Goal: Task Accomplishment & Management: Use online tool/utility

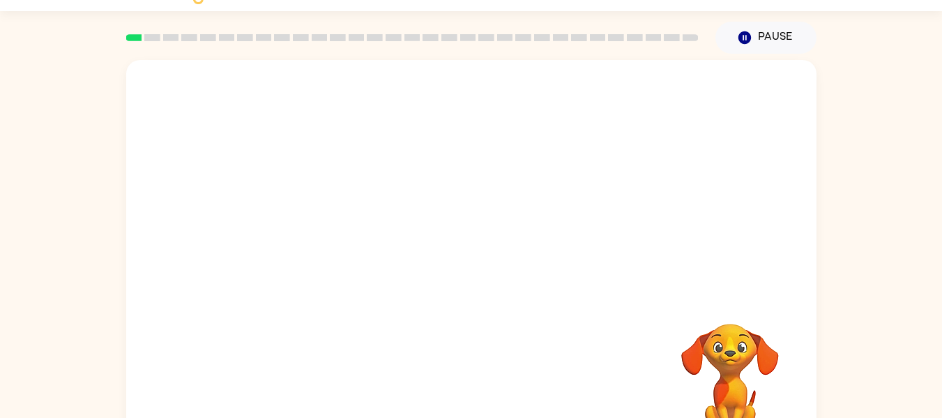
scroll to position [33, 0]
click at [753, 40] on button "Pause Pause" at bounding box center [766, 37] width 101 height 32
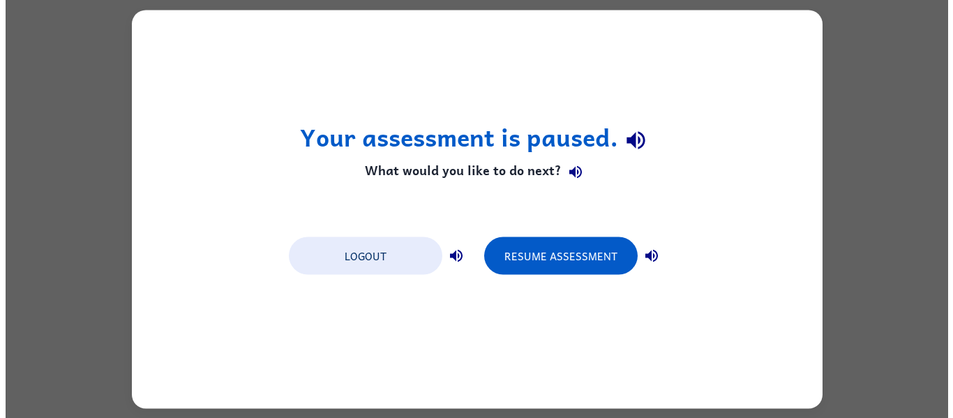
scroll to position [0, 0]
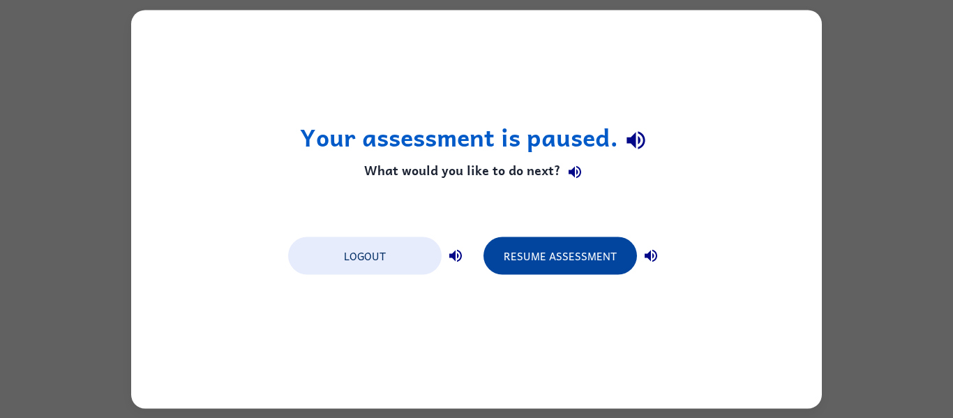
click at [554, 253] on button "Resume Assessment" at bounding box center [559, 255] width 153 height 38
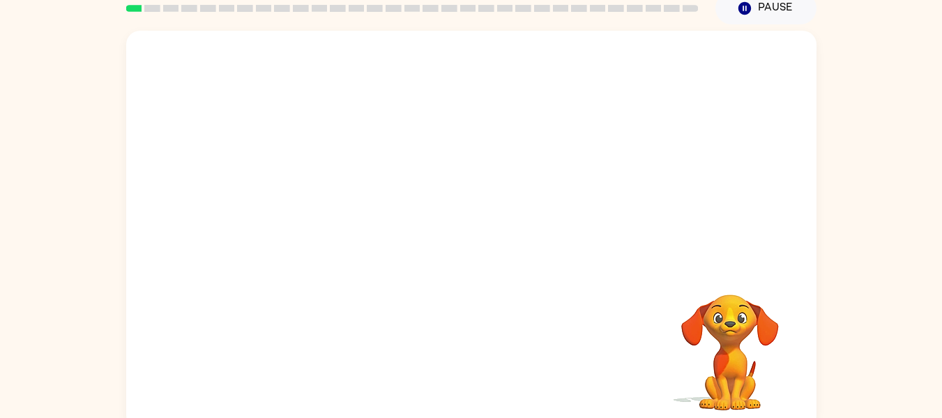
scroll to position [73, 0]
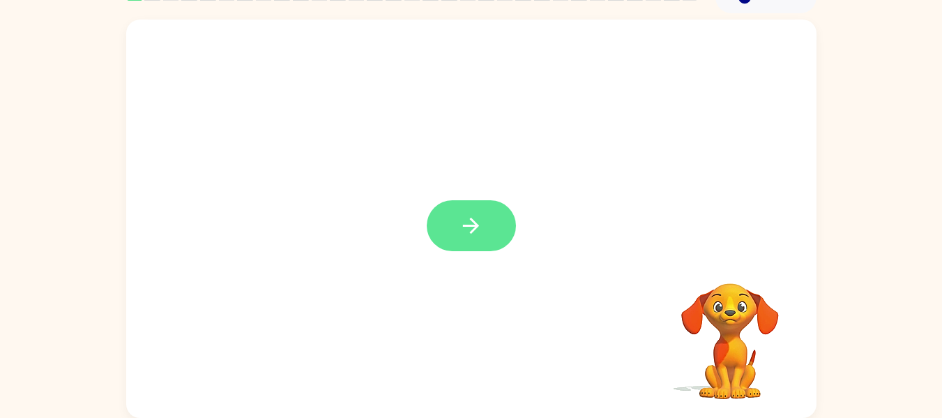
click at [479, 218] on icon "button" at bounding box center [471, 225] width 24 height 24
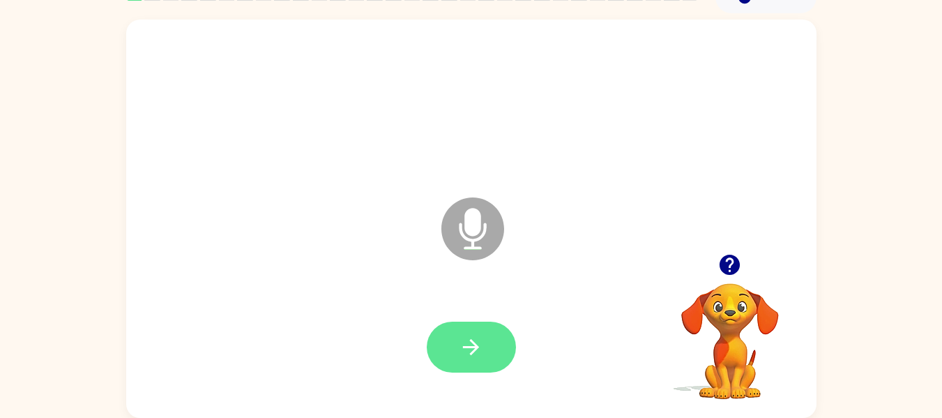
click at [482, 359] on button "button" at bounding box center [471, 347] width 89 height 51
click at [485, 348] on button "button" at bounding box center [471, 347] width 89 height 51
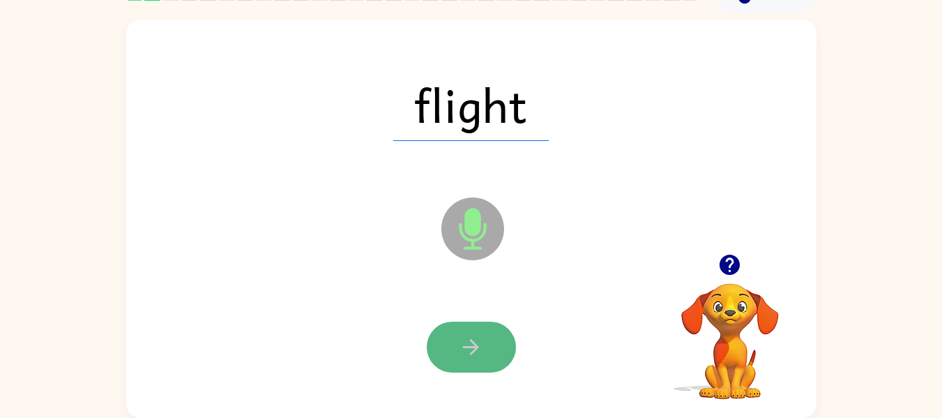
click at [449, 322] on button "button" at bounding box center [471, 347] width 89 height 51
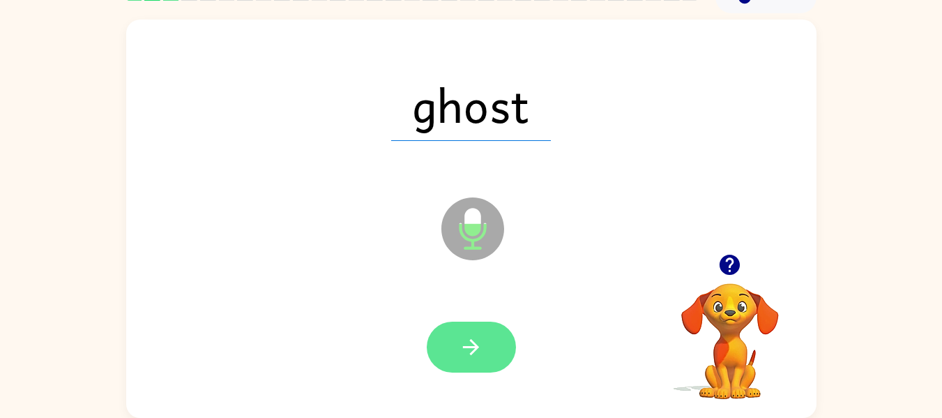
click at [490, 333] on button "button" at bounding box center [471, 347] width 89 height 51
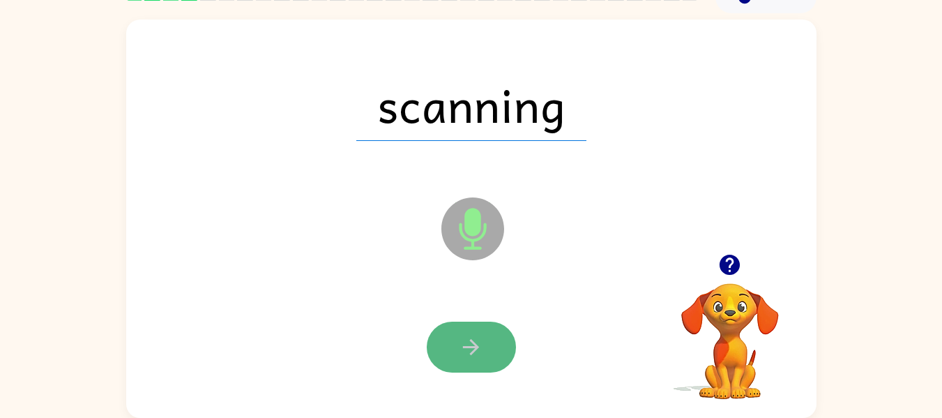
click at [474, 333] on button "button" at bounding box center [471, 347] width 89 height 51
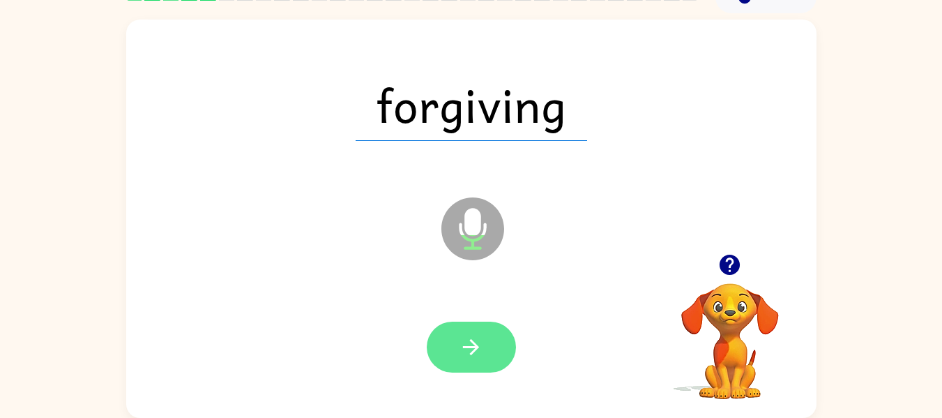
click at [497, 332] on button "button" at bounding box center [471, 347] width 89 height 51
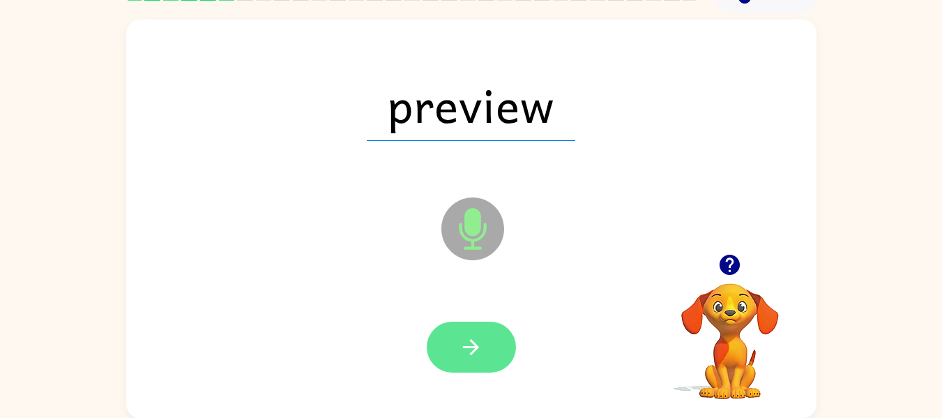
click at [492, 344] on button "button" at bounding box center [471, 347] width 89 height 51
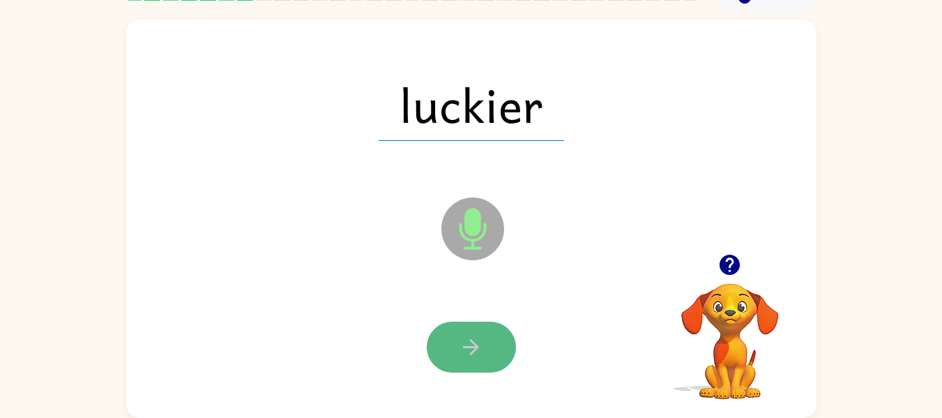
click at [458, 329] on button "button" at bounding box center [471, 347] width 89 height 51
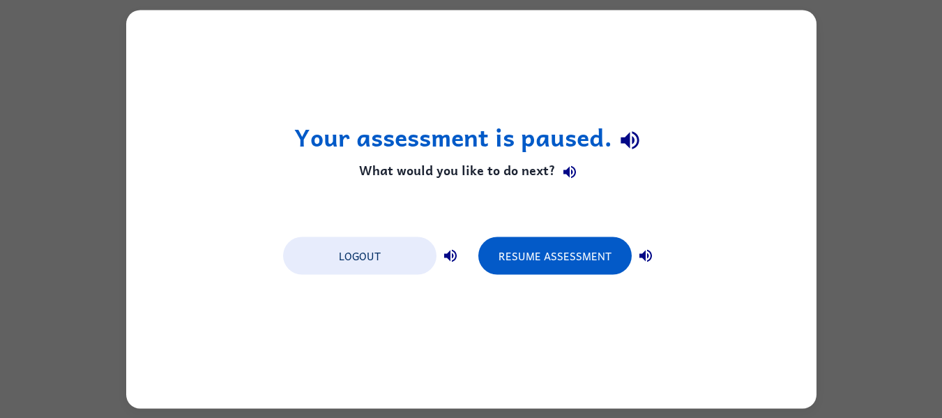
scroll to position [0, 0]
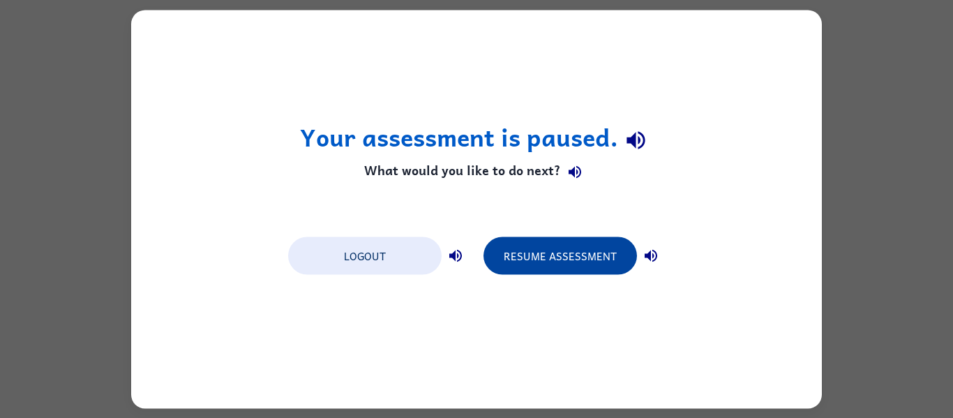
click at [548, 264] on button "Resume Assessment" at bounding box center [559, 255] width 153 height 38
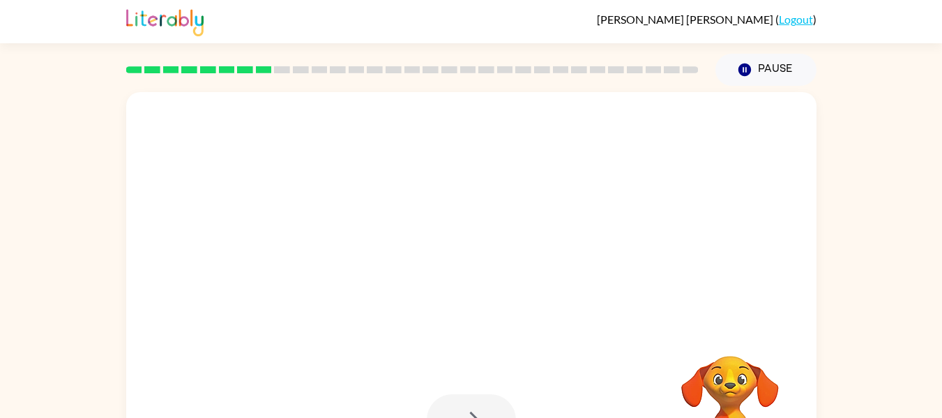
scroll to position [73, 0]
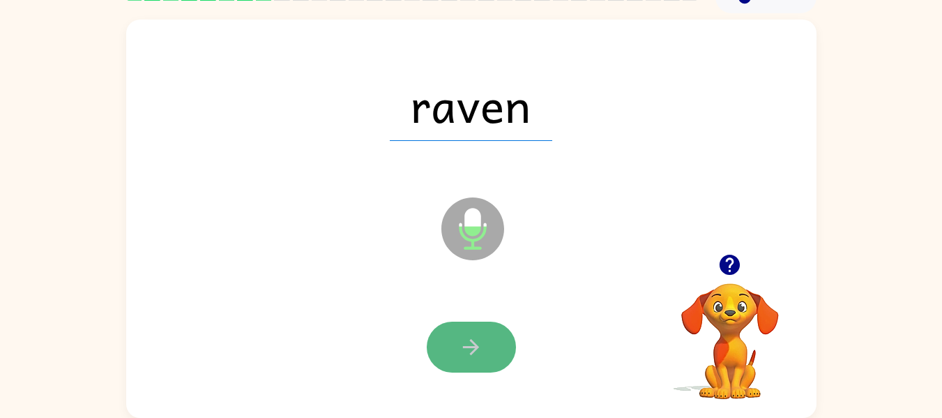
click at [465, 338] on icon "button" at bounding box center [471, 347] width 24 height 24
click at [488, 336] on button "button" at bounding box center [471, 347] width 89 height 51
click at [491, 345] on button "button" at bounding box center [471, 347] width 89 height 51
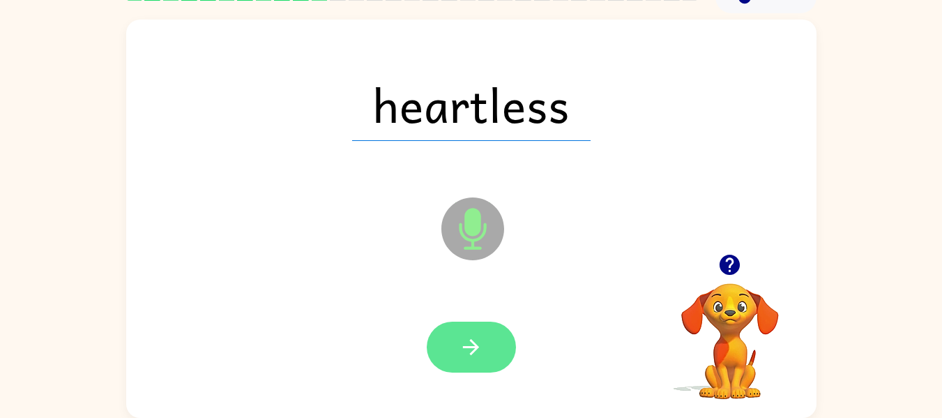
click at [474, 331] on button "button" at bounding box center [471, 347] width 89 height 51
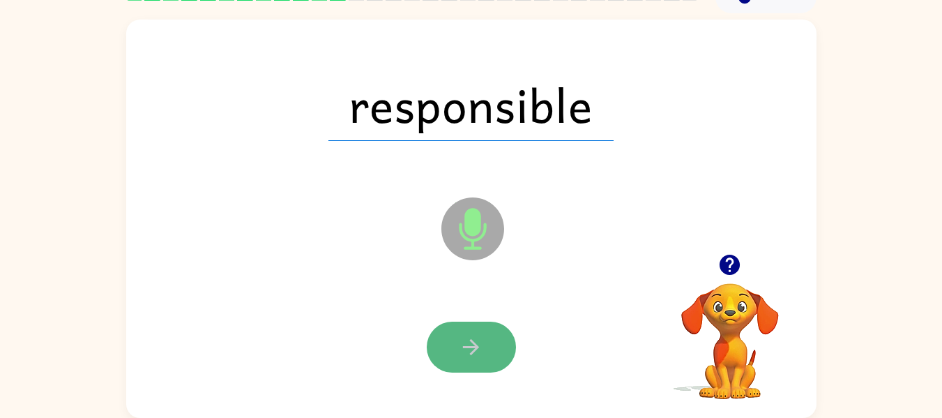
click at [480, 330] on button "button" at bounding box center [471, 347] width 89 height 51
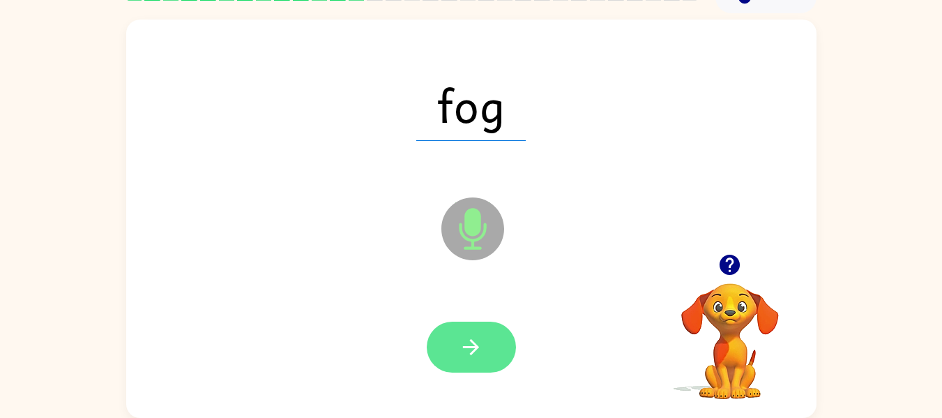
click at [496, 347] on button "button" at bounding box center [471, 347] width 89 height 51
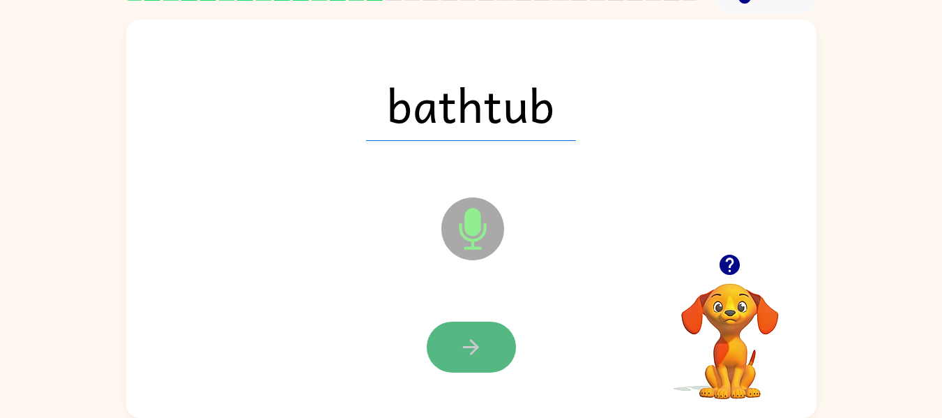
click at [474, 341] on icon "button" at bounding box center [471, 347] width 24 height 24
click at [473, 341] on icon "button" at bounding box center [471, 347] width 16 height 16
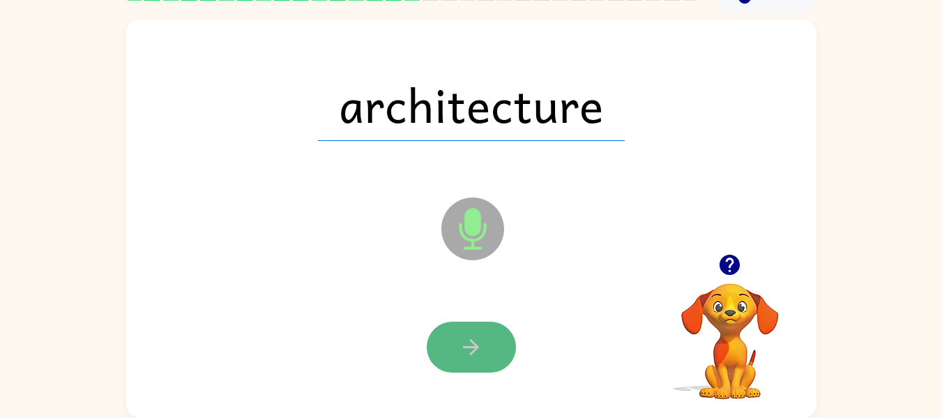
click at [472, 338] on icon "button" at bounding box center [471, 347] width 24 height 24
click at [472, 338] on div at bounding box center [471, 347] width 89 height 51
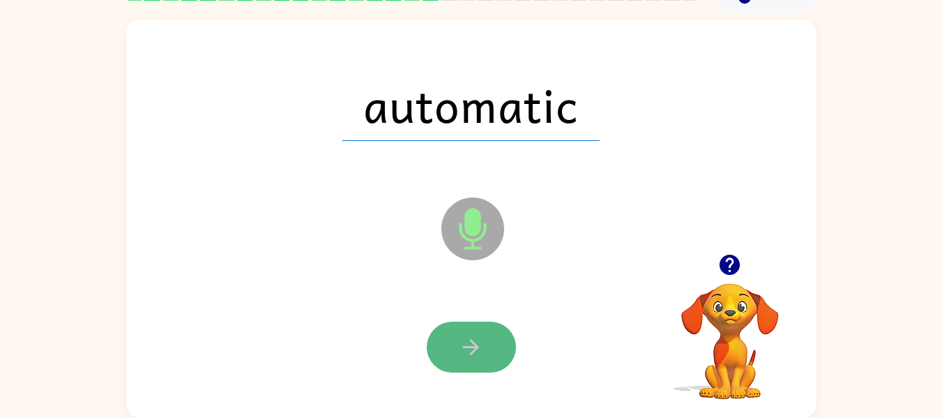
click at [488, 336] on button "button" at bounding box center [471, 347] width 89 height 51
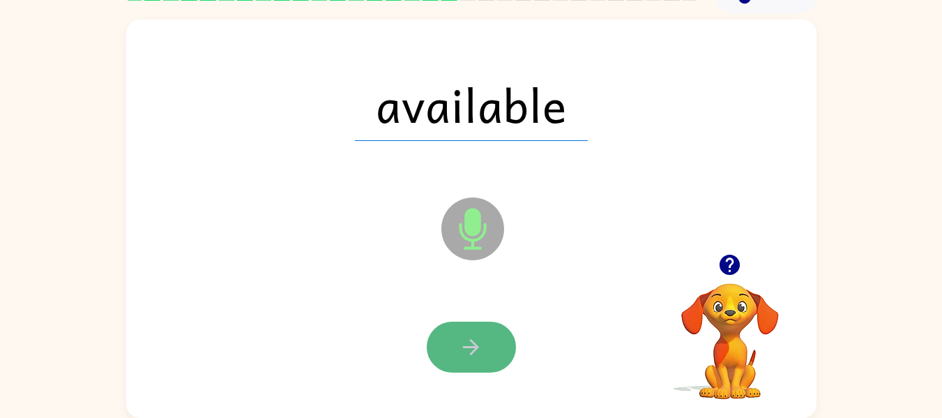
click at [446, 363] on button "button" at bounding box center [471, 347] width 89 height 51
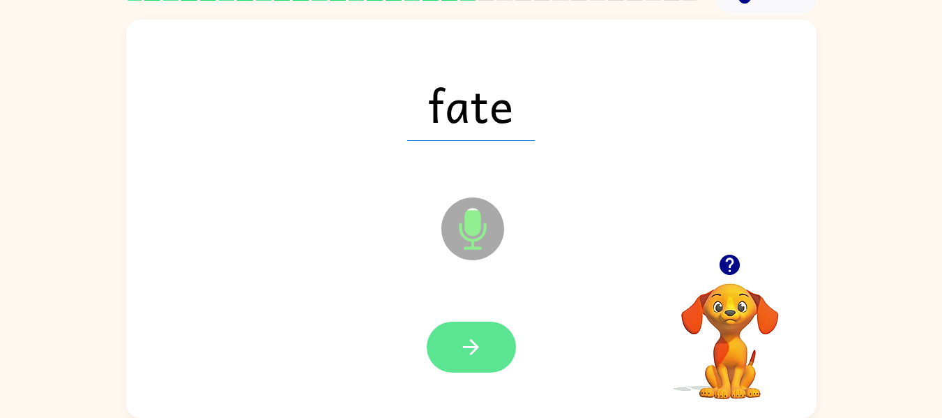
click at [472, 352] on icon "button" at bounding box center [471, 347] width 24 height 24
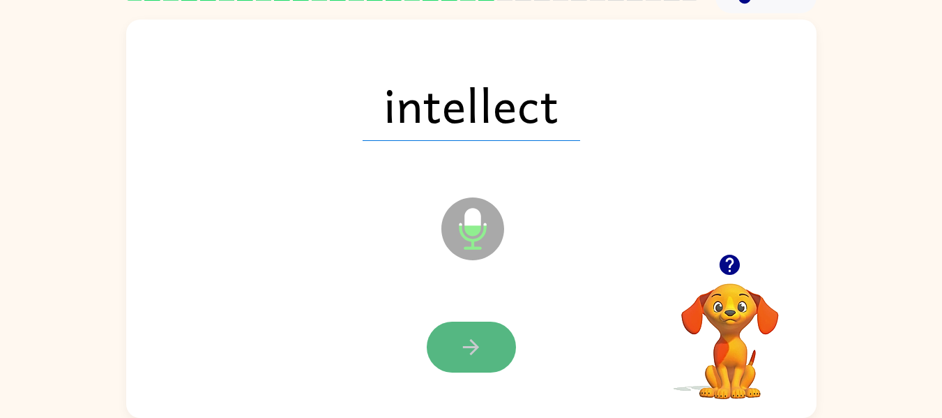
click at [469, 356] on icon "button" at bounding box center [471, 347] width 24 height 24
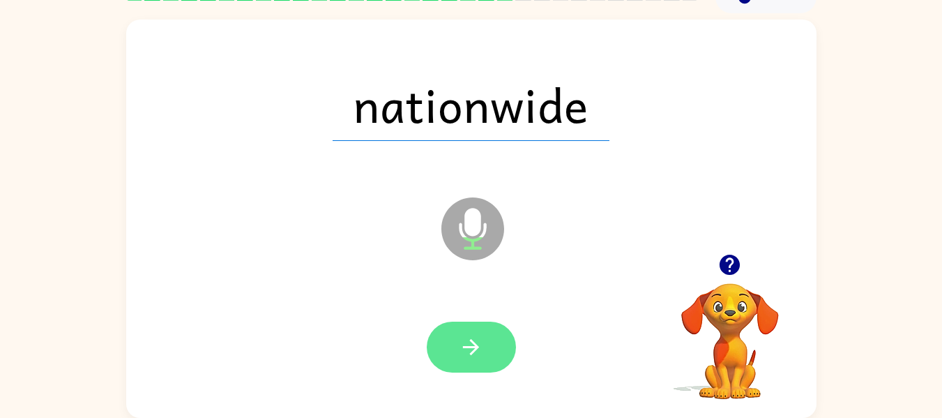
click at [475, 328] on button "button" at bounding box center [471, 347] width 89 height 51
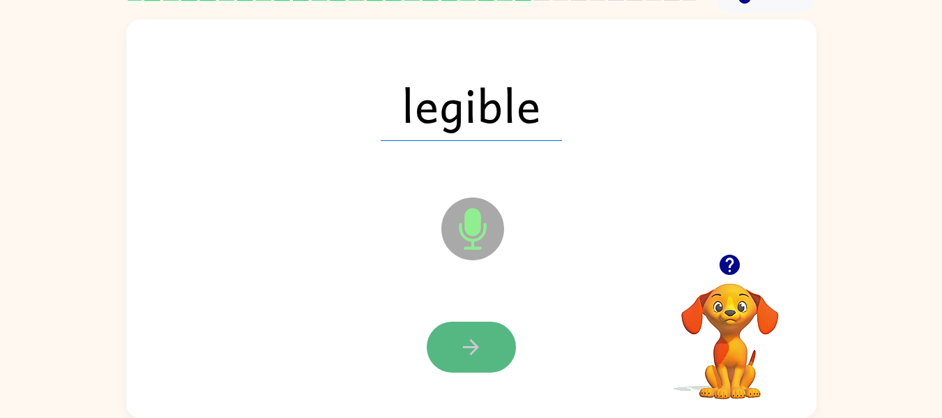
click at [475, 329] on button "button" at bounding box center [471, 347] width 89 height 51
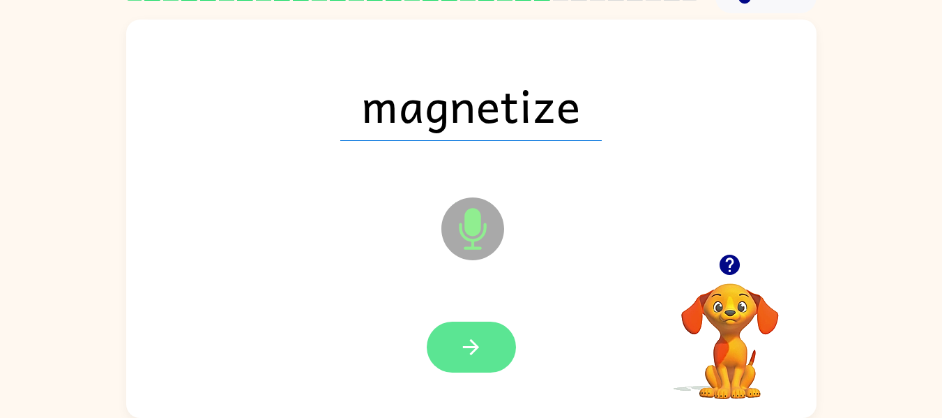
click at [474, 359] on icon "button" at bounding box center [471, 347] width 24 height 24
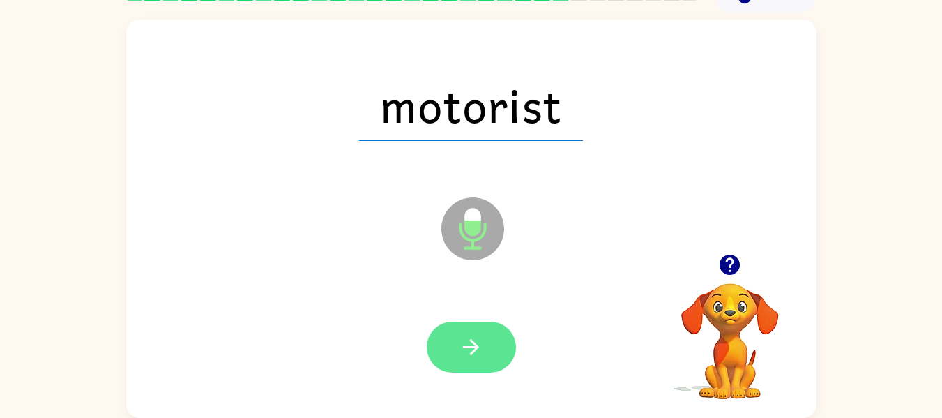
click at [483, 337] on icon "button" at bounding box center [471, 347] width 24 height 24
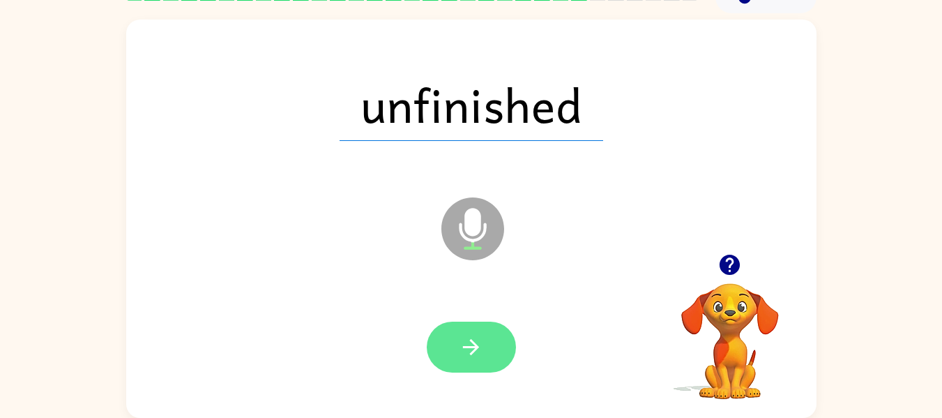
click at [458, 346] on button "button" at bounding box center [471, 347] width 89 height 51
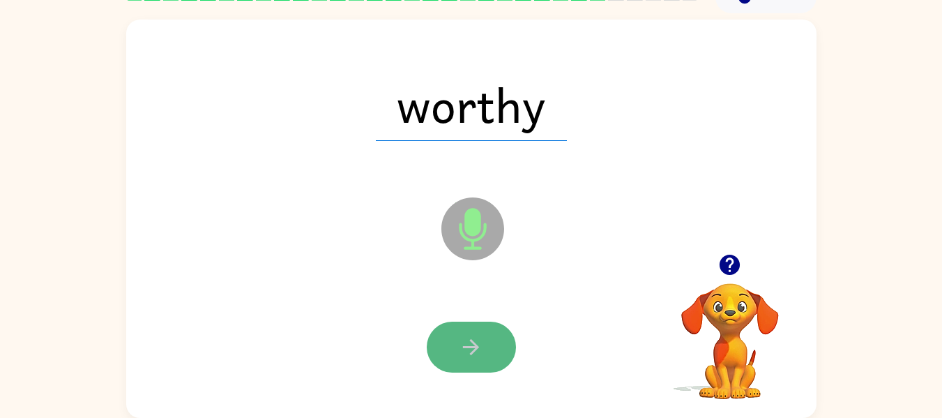
click at [465, 347] on icon "button" at bounding box center [471, 347] width 16 height 16
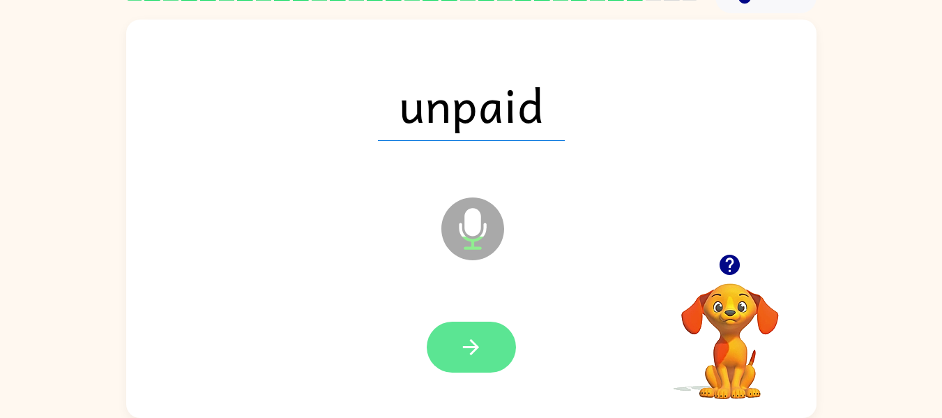
click at [465, 352] on icon "button" at bounding box center [471, 347] width 24 height 24
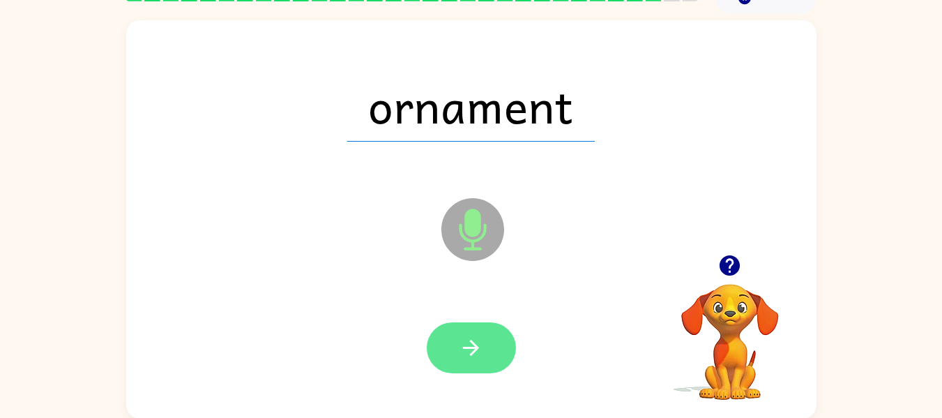
scroll to position [71, 0]
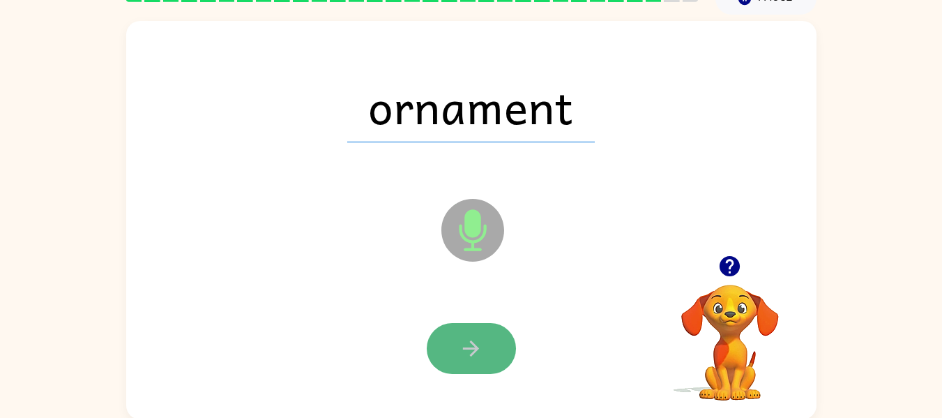
click at [464, 347] on icon "button" at bounding box center [471, 348] width 16 height 16
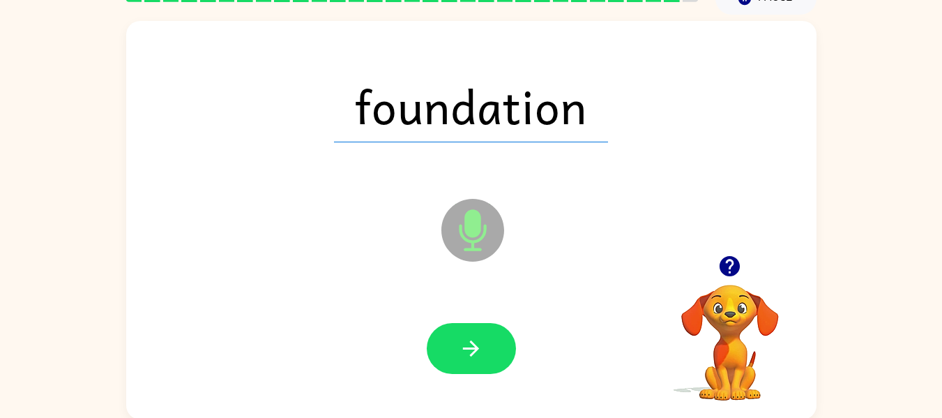
click at [464, 347] on icon "button" at bounding box center [471, 348] width 16 height 16
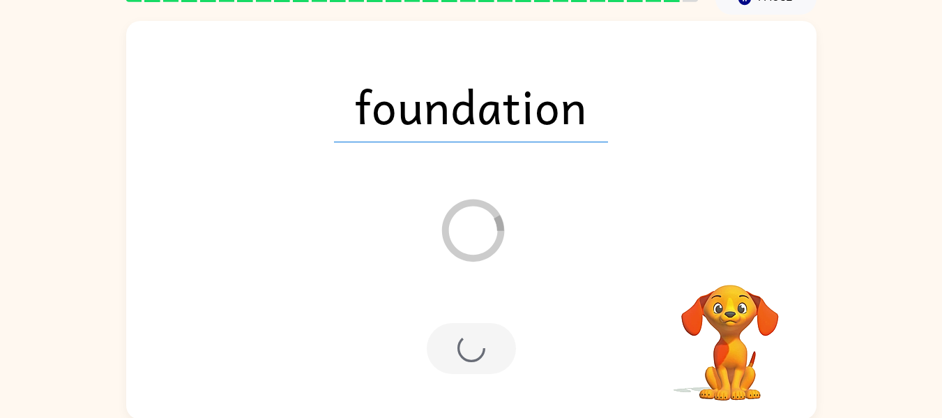
scroll to position [47, 0]
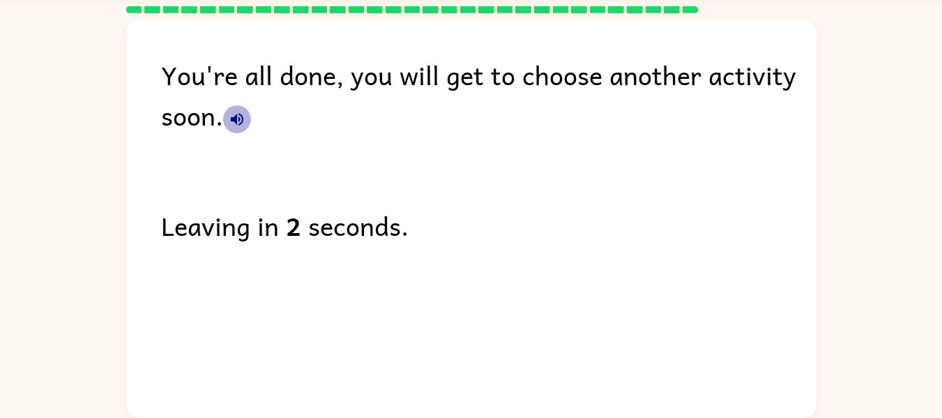
click at [240, 114] on icon "button" at bounding box center [237, 119] width 13 height 13
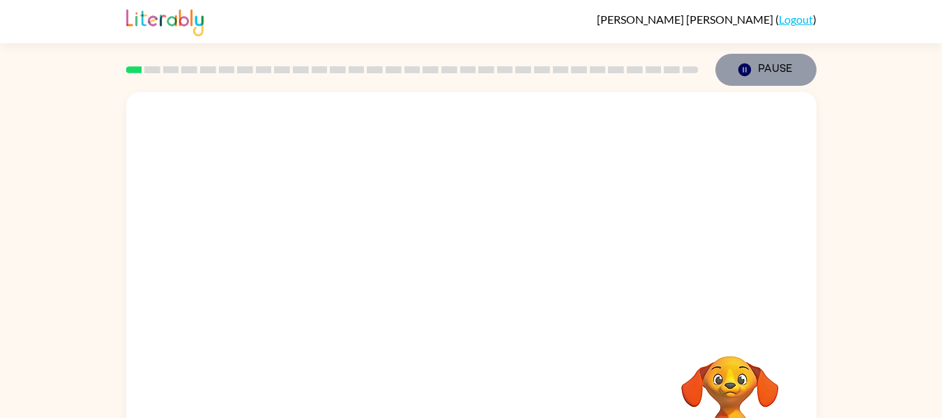
click at [751, 66] on icon "Pause" at bounding box center [744, 69] width 15 height 15
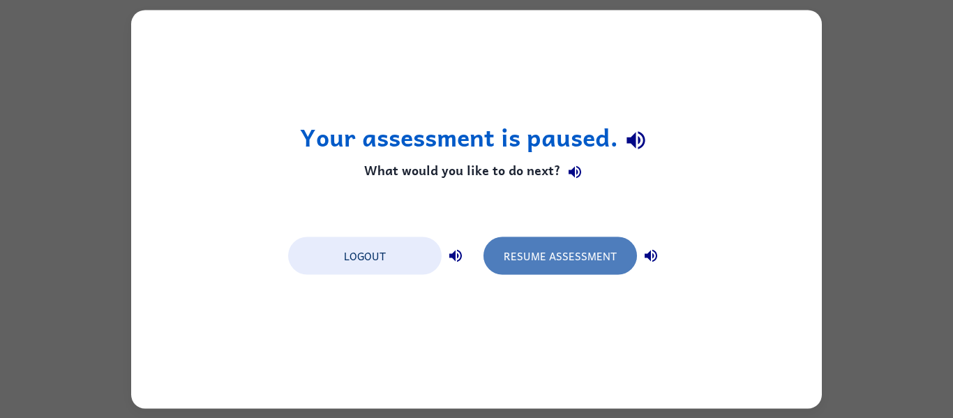
click at [564, 257] on button "Resume Assessment" at bounding box center [559, 255] width 153 height 38
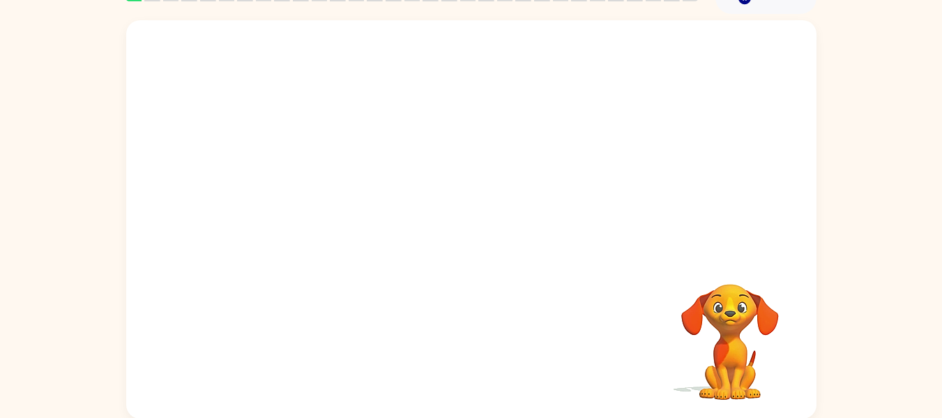
scroll to position [73, 0]
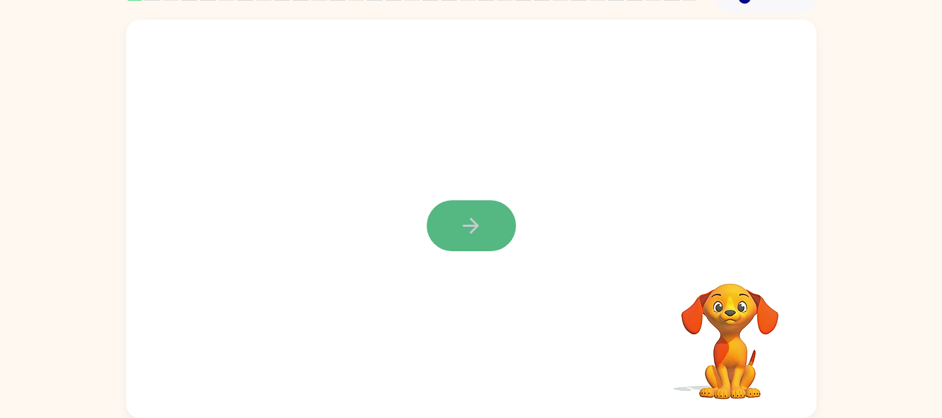
click at [481, 211] on button "button" at bounding box center [471, 225] width 89 height 51
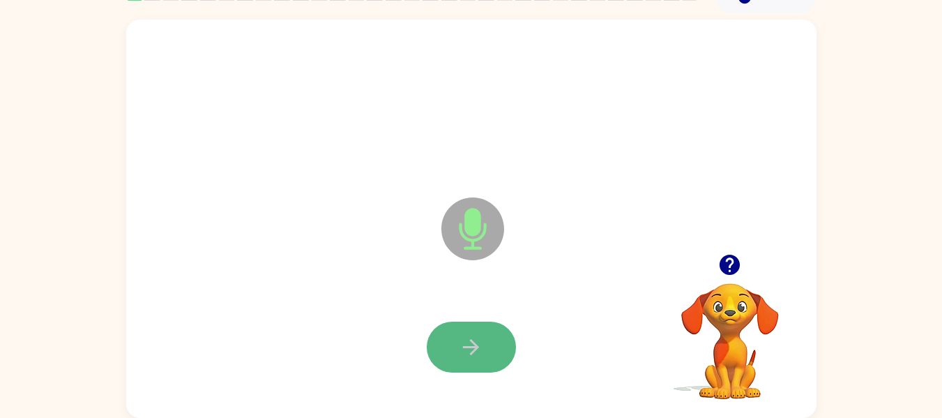
click at [470, 351] on icon "button" at bounding box center [471, 347] width 24 height 24
click at [457, 349] on button "button" at bounding box center [471, 347] width 89 height 51
click at [723, 256] on icon "button" at bounding box center [730, 265] width 24 height 24
click at [726, 259] on icon "button" at bounding box center [730, 265] width 20 height 20
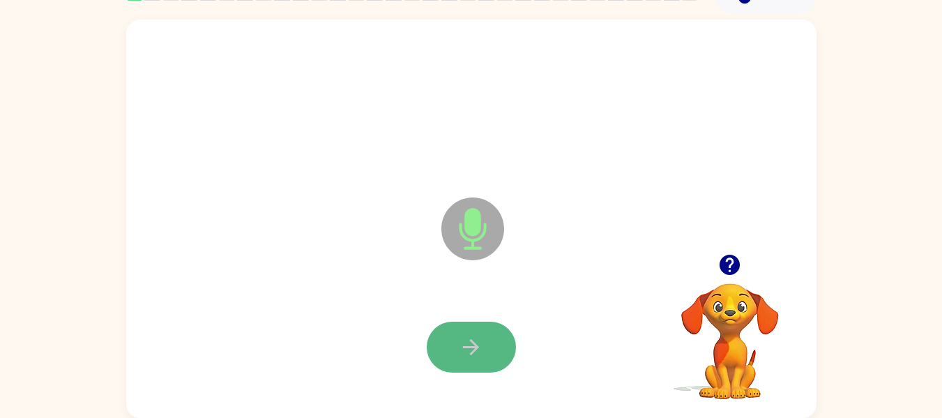
click at [458, 340] on button "button" at bounding box center [471, 347] width 89 height 51
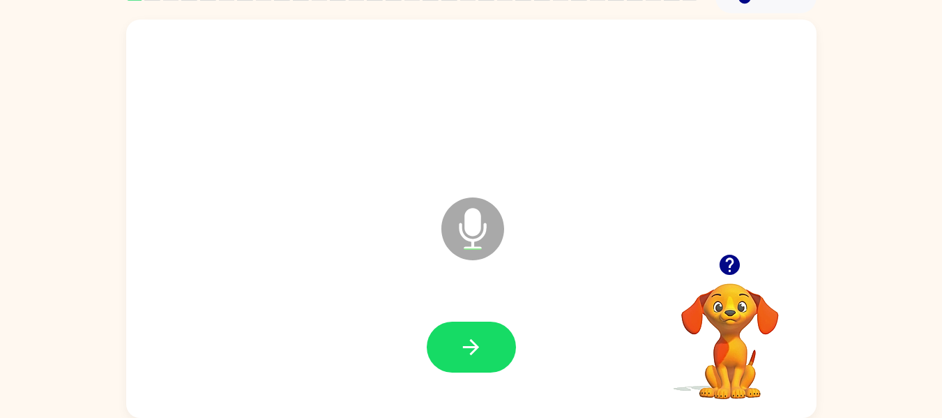
click at [751, 247] on div at bounding box center [731, 265] width 140 height 36
click at [730, 268] on icon "button" at bounding box center [730, 265] width 24 height 24
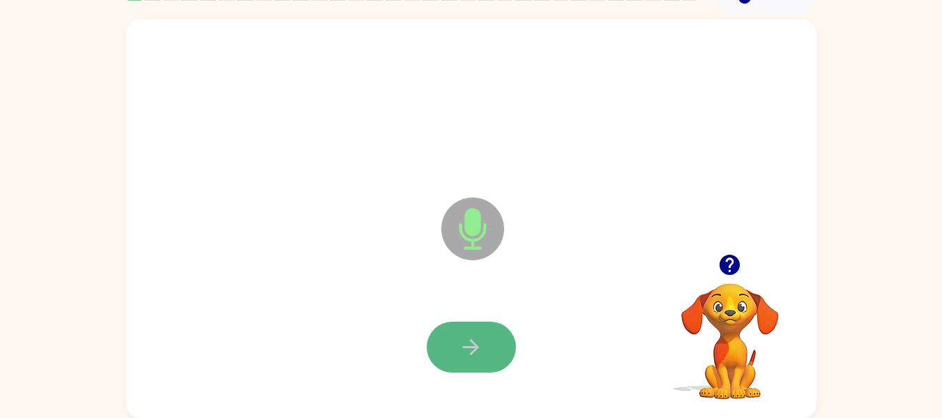
click at [491, 336] on button "button" at bounding box center [471, 347] width 89 height 51
click at [465, 346] on icon "button" at bounding box center [471, 347] width 16 height 16
click at [507, 332] on button "button" at bounding box center [471, 347] width 89 height 51
click at [496, 338] on button "button" at bounding box center [471, 347] width 89 height 51
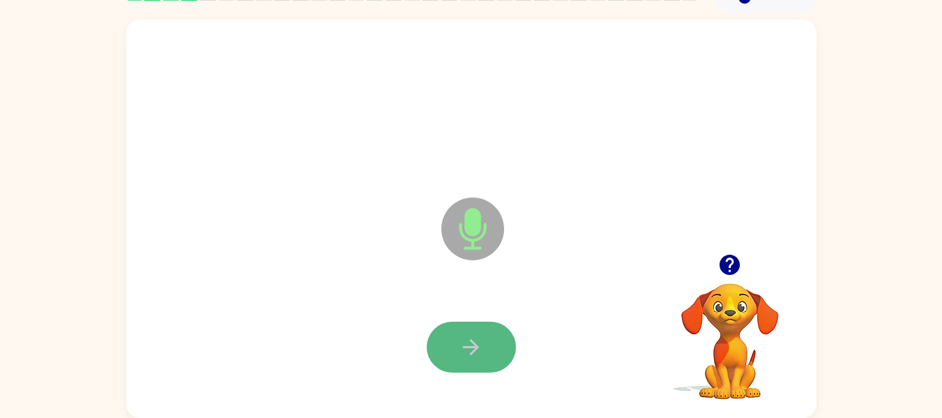
click at [496, 348] on button "button" at bounding box center [471, 347] width 89 height 51
click at [467, 364] on button "button" at bounding box center [471, 347] width 89 height 51
click at [503, 354] on button "button" at bounding box center [471, 347] width 89 height 51
click at [464, 335] on icon "button" at bounding box center [471, 347] width 24 height 24
click at [490, 340] on button "button" at bounding box center [471, 347] width 89 height 51
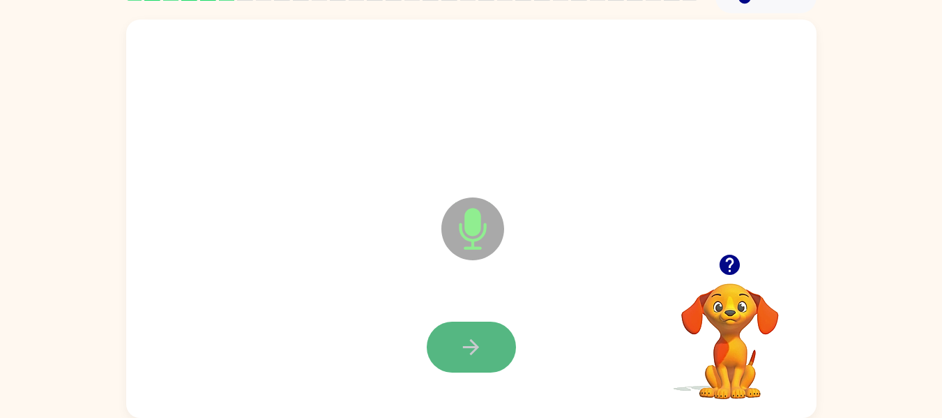
click at [488, 345] on button "button" at bounding box center [471, 347] width 89 height 51
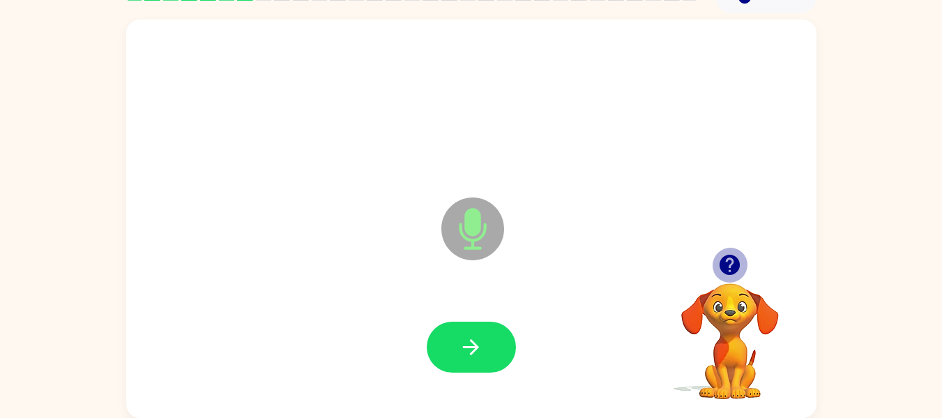
click at [730, 263] on icon "button" at bounding box center [730, 265] width 20 height 20
click at [722, 263] on icon "button" at bounding box center [730, 265] width 20 height 20
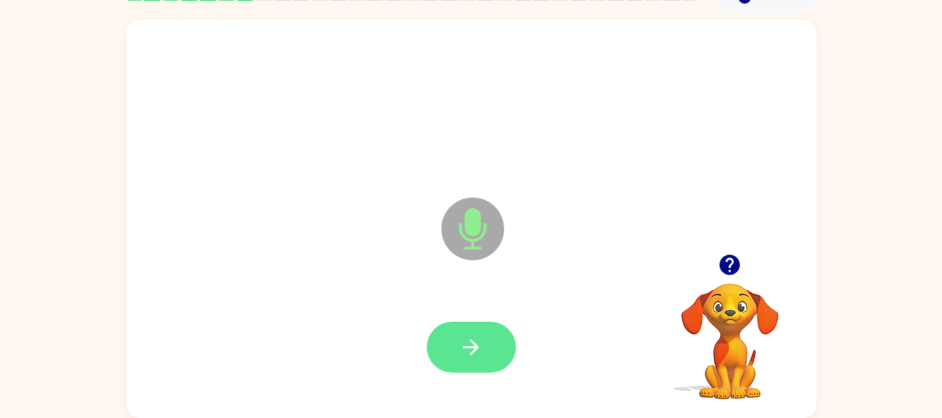
click at [467, 329] on button "button" at bounding box center [471, 347] width 89 height 51
click at [455, 333] on button "button" at bounding box center [471, 347] width 89 height 51
click at [457, 337] on button "button" at bounding box center [471, 347] width 89 height 51
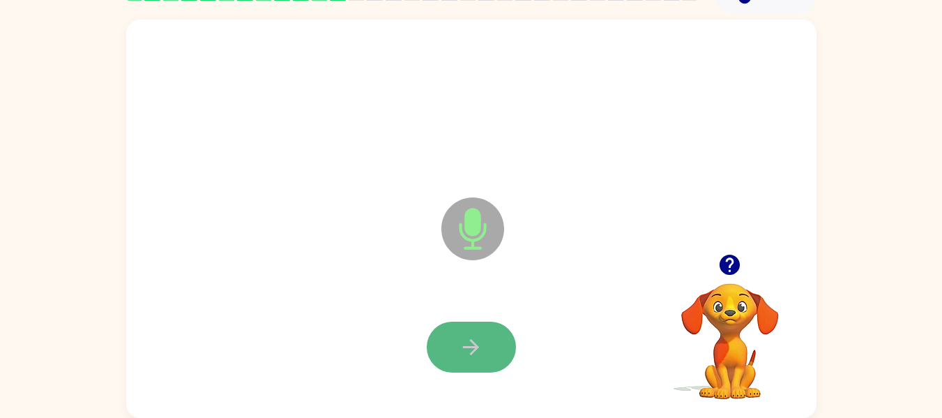
click at [460, 347] on icon "button" at bounding box center [471, 347] width 24 height 24
click at [473, 338] on icon "button" at bounding box center [471, 347] width 24 height 24
click at [482, 342] on icon "button" at bounding box center [471, 347] width 24 height 24
click at [474, 341] on icon "button" at bounding box center [471, 347] width 24 height 24
click at [473, 358] on icon "button" at bounding box center [471, 347] width 24 height 24
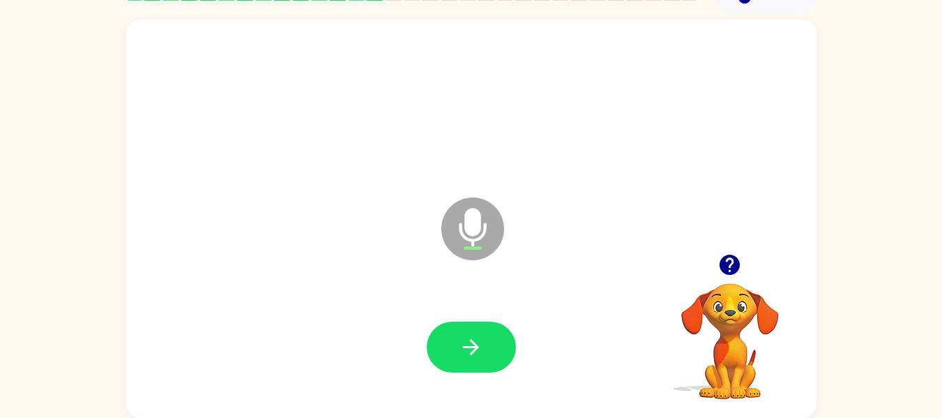
click at [782, 238] on div "Microphone The Microphone is here when it is your turn to talk" at bounding box center [471, 219] width 691 height 398
click at [472, 352] on icon "button" at bounding box center [471, 347] width 16 height 16
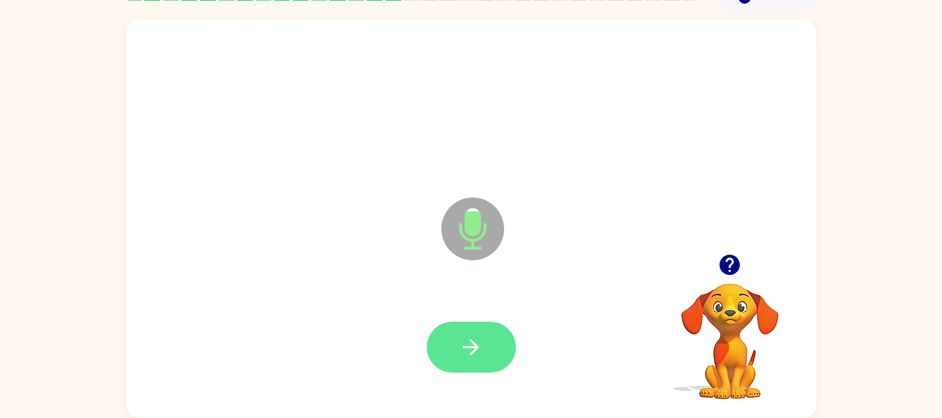
click at [469, 350] on icon "button" at bounding box center [471, 347] width 24 height 24
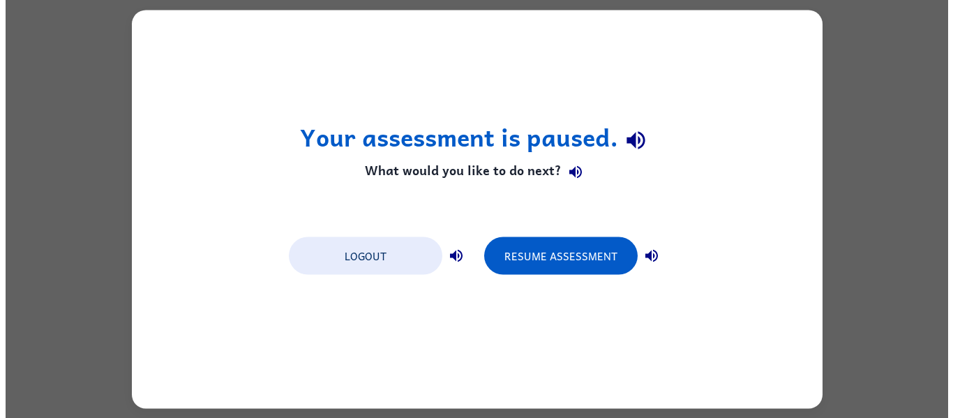
scroll to position [0, 0]
